Goal: Task Accomplishment & Management: Use online tool/utility

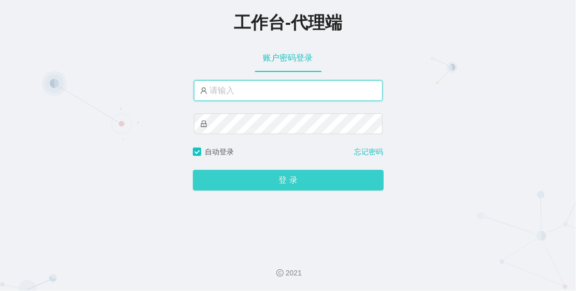
type input "admin"
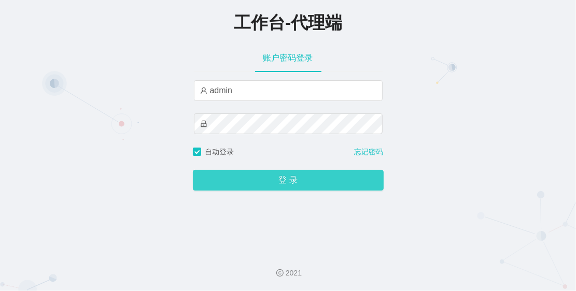
click at [279, 186] on button "登 录" at bounding box center [288, 180] width 191 height 21
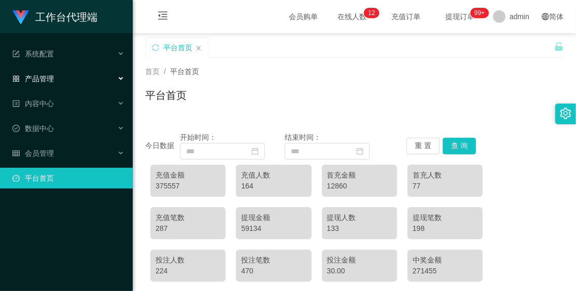
click at [65, 76] on div "产品管理" at bounding box center [66, 78] width 133 height 21
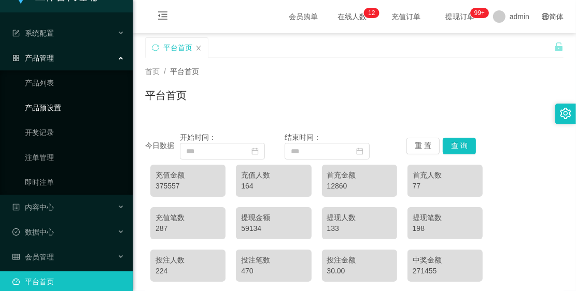
scroll to position [32, 0]
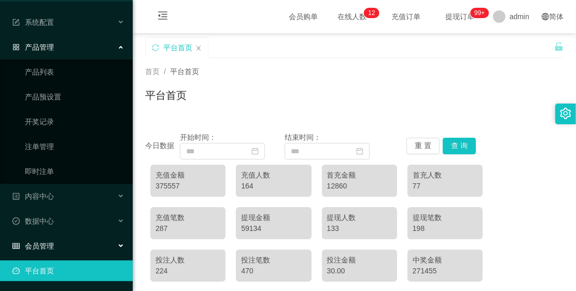
click at [66, 252] on div "会员管理" at bounding box center [66, 246] width 133 height 21
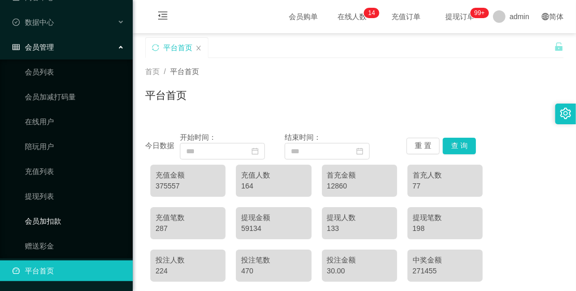
click at [66, 219] on link "会员加扣款" at bounding box center [75, 221] width 100 height 21
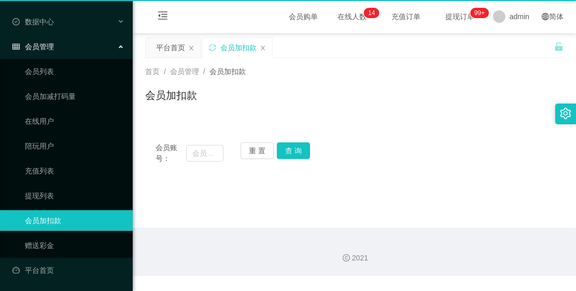
scroll to position [106, 0]
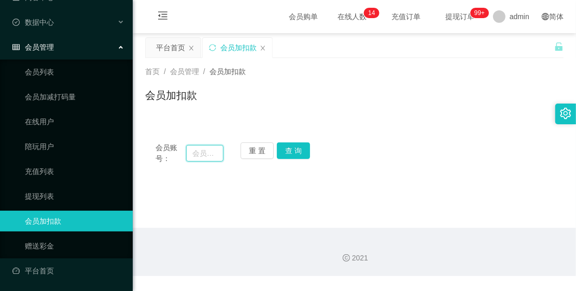
click at [187, 156] on input "text" at bounding box center [204, 153] width 37 height 17
paste input "Joan8w8"
type input "Joan8w8"
click at [291, 149] on button "查 询" at bounding box center [293, 151] width 33 height 17
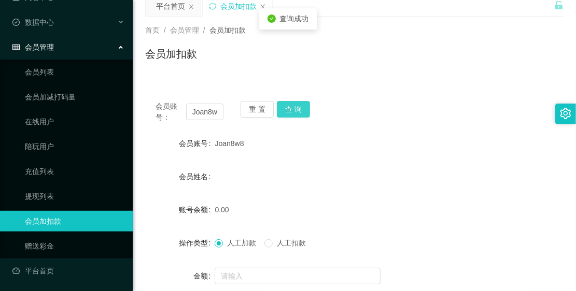
scroll to position [65, 0]
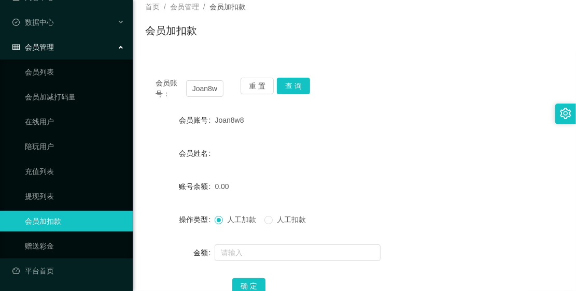
click at [81, 37] on div "会员管理" at bounding box center [66, 47] width 133 height 21
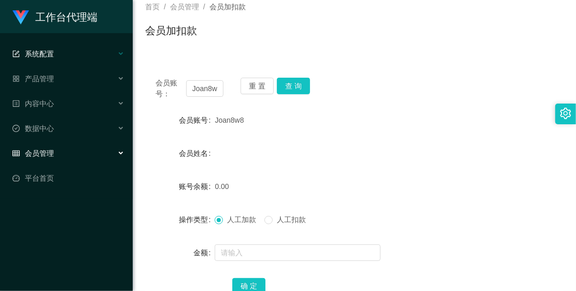
scroll to position [0, 0]
click at [76, 70] on div "产品管理" at bounding box center [66, 78] width 133 height 21
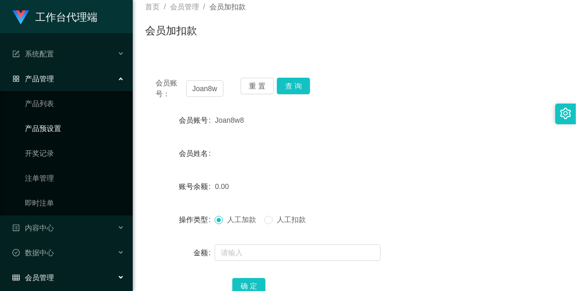
click at [73, 120] on link "产品预设置" at bounding box center [75, 128] width 100 height 21
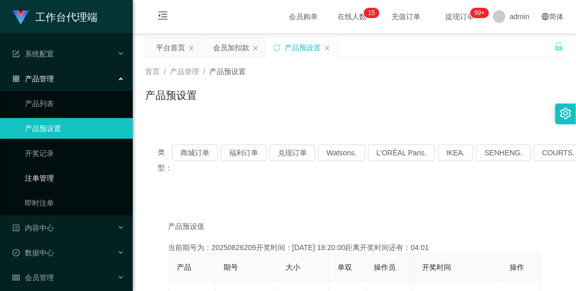
click at [60, 175] on link "注单管理" at bounding box center [75, 178] width 100 height 21
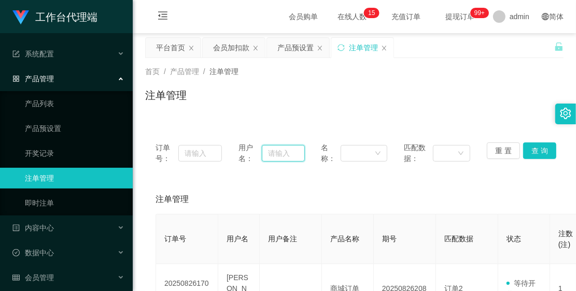
click at [268, 149] on input "text" at bounding box center [283, 153] width 43 height 17
paste input "Joan8w8"
type input "Joan8w8"
click at [546, 151] on button "查 询" at bounding box center [539, 151] width 33 height 17
